Goal: Navigation & Orientation: Go to known website

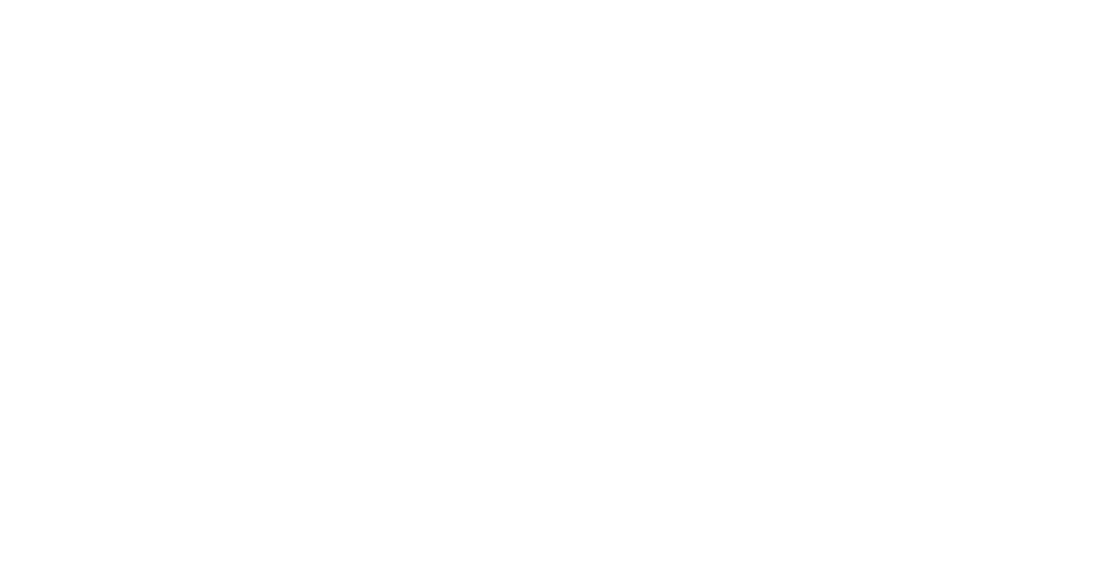
click at [982, 73] on main at bounding box center [559, 284] width 1118 height 569
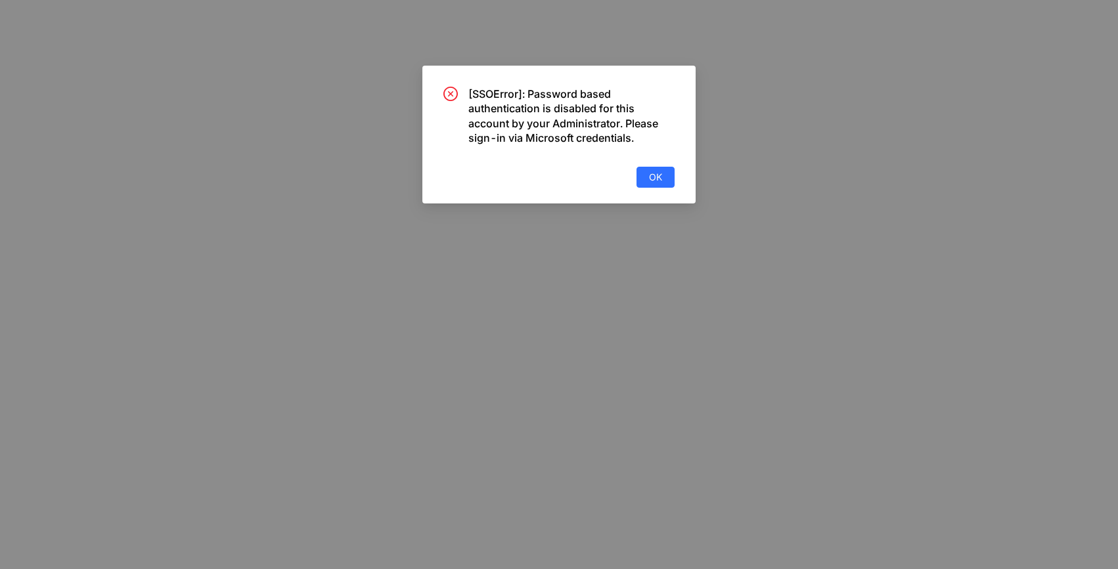
drag, startPoint x: 652, startPoint y: 198, endPoint x: 650, endPoint y: 190, distance: 8.0
click at [651, 198] on div "[SSOError]: Password based authentication is disabled for this account by your …" at bounding box center [558, 135] width 273 height 138
click at [650, 174] on span "OK" at bounding box center [655, 177] width 13 height 14
